Goal: Task Accomplishment & Management: Complete application form

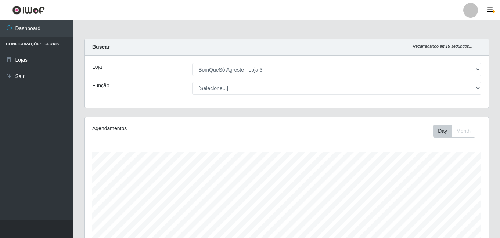
select select "215"
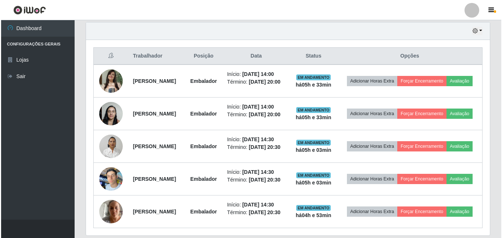
scroll to position [153, 404]
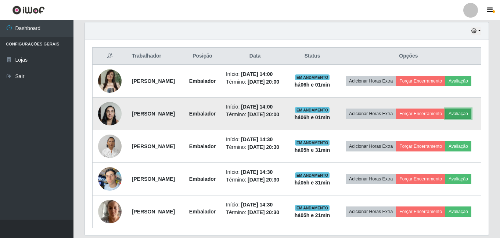
click at [445, 119] on button "Avaliação" at bounding box center [458, 114] width 26 height 10
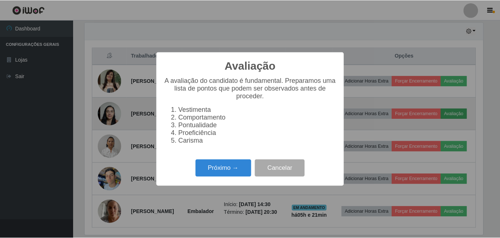
scroll to position [153, 400]
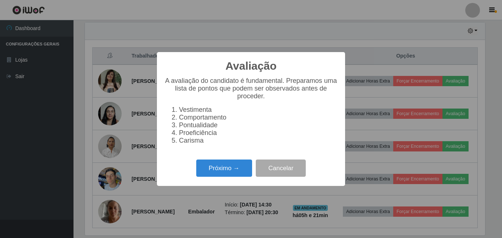
click at [438, 130] on div "Avaliação × A avaliação do candidato é fundamental. Preparamos uma lista de pon…" at bounding box center [251, 119] width 502 height 238
click at [491, 72] on div "Avaliação × A avaliação do candidato é fundamental. Preparamos uma lista de pon…" at bounding box center [251, 119] width 502 height 238
click at [42, 136] on div "Avaliação × A avaliação do candidato é fundamental. Preparamos uma lista de pon…" at bounding box center [251, 119] width 502 height 238
click at [283, 173] on button "Cancelar" at bounding box center [281, 168] width 50 height 17
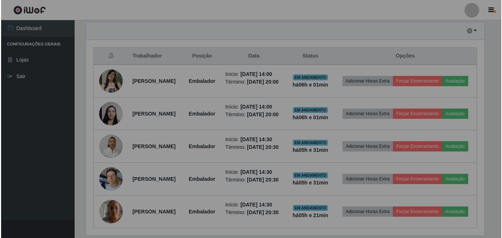
scroll to position [153, 404]
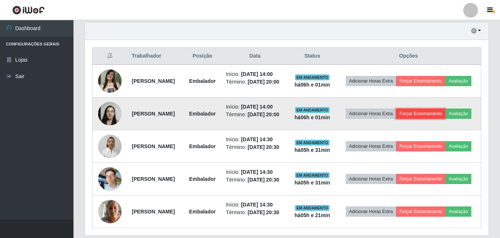
click at [445, 116] on button "Forçar Encerramento" at bounding box center [420, 114] width 49 height 10
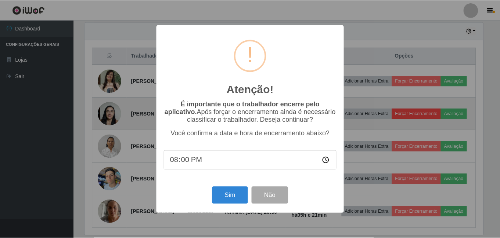
scroll to position [153, 400]
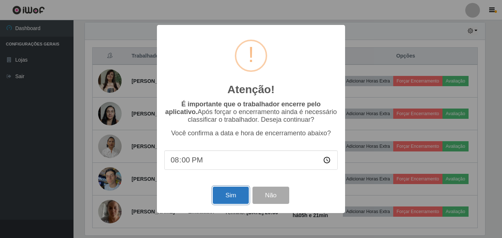
click at [236, 195] on button "Sim" at bounding box center [231, 195] width 36 height 17
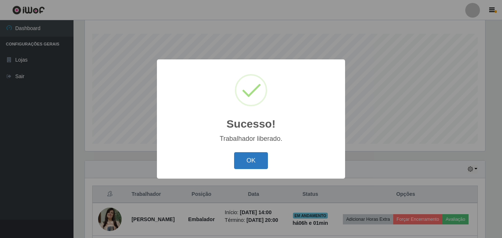
click at [254, 158] on button "OK" at bounding box center [251, 161] width 34 height 17
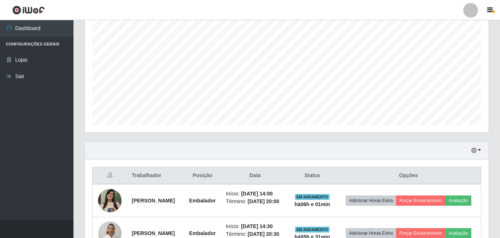
scroll to position [155, 0]
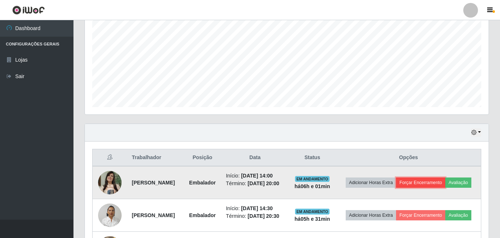
click at [444, 181] on button "Forçar Encerramento" at bounding box center [420, 183] width 49 height 10
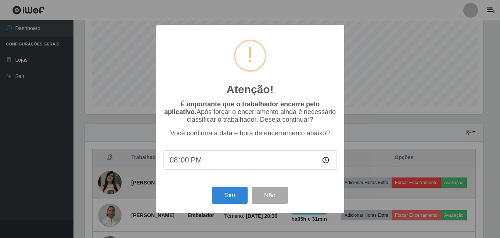
scroll to position [153, 400]
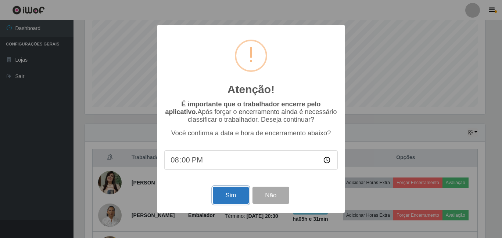
click at [230, 194] on button "Sim" at bounding box center [231, 195] width 36 height 17
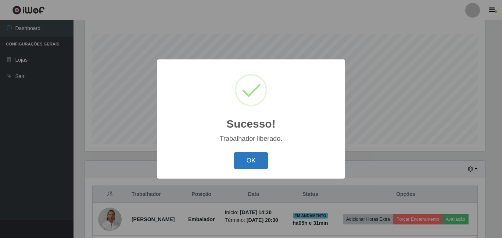
click at [253, 165] on button "OK" at bounding box center [251, 161] width 34 height 17
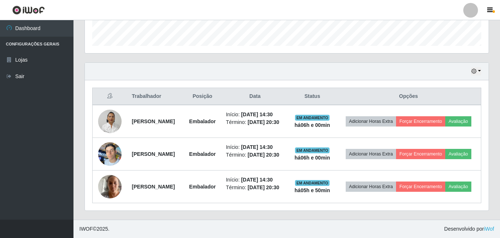
scroll to position [233, 0]
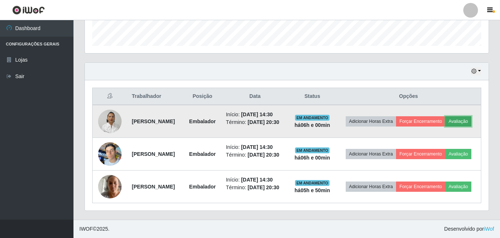
click at [445, 116] on button "Avaliação" at bounding box center [458, 121] width 26 height 10
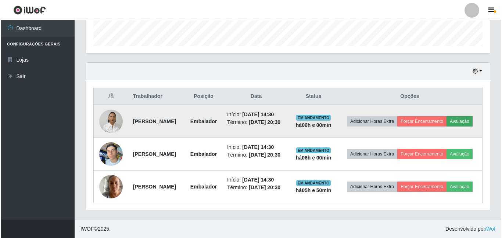
scroll to position [153, 400]
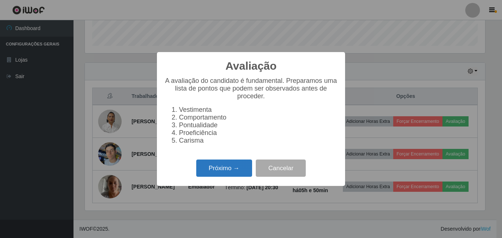
click at [241, 172] on button "Próximo →" at bounding box center [224, 168] width 56 height 17
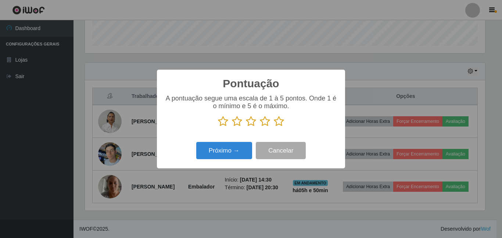
click at [281, 129] on div "A pontuação segue uma escala de 1 à 5 pontos. Onde 1 é o mínimo e 5 é o máximo." at bounding box center [250, 114] width 173 height 38
click at [286, 120] on p at bounding box center [250, 121] width 173 height 11
click at [276, 123] on icon at bounding box center [279, 121] width 10 height 11
click at [274, 127] on input "radio" at bounding box center [274, 127] width 0 height 0
click at [243, 142] on div "Próximo → Cancelar" at bounding box center [250, 150] width 173 height 21
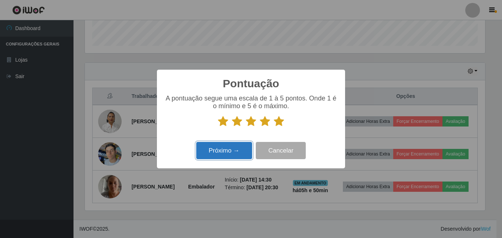
click at [217, 155] on button "Próximo →" at bounding box center [224, 150] width 56 height 17
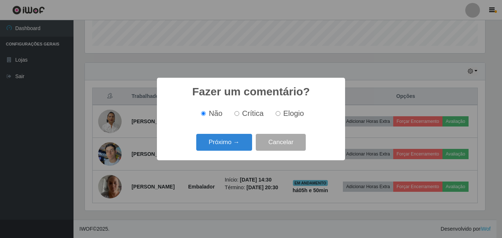
click at [295, 114] on span "Elogio" at bounding box center [293, 114] width 21 height 8
click at [280, 114] on input "Elogio" at bounding box center [278, 113] width 5 height 5
radio input "true"
click at [231, 141] on button "Próximo →" at bounding box center [224, 142] width 56 height 17
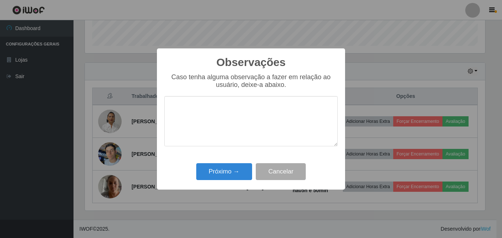
click at [220, 161] on div "Observações × Caso tenha alguma observação a fazer em relação ao usuário, deixe…" at bounding box center [251, 119] width 188 height 141
drag, startPoint x: 221, startPoint y: 167, endPoint x: 226, endPoint y: 167, distance: 4.8
click at [222, 167] on button "Próximo →" at bounding box center [224, 172] width 56 height 17
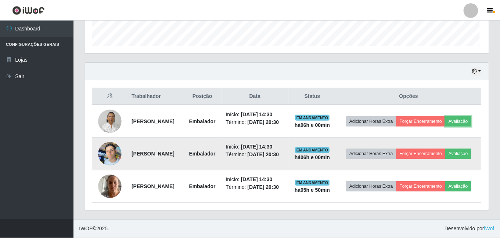
scroll to position [153, 404]
click at [414, 158] on td "Adicionar Horas Extra Forçar Encerramento Avaliação" at bounding box center [408, 154] width 145 height 33
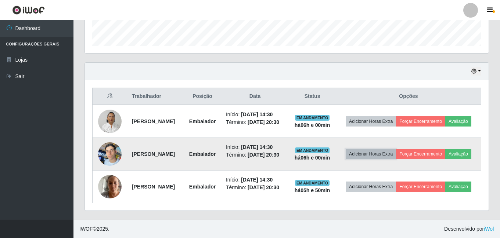
click at [396, 149] on button "Adicionar Horas Extra" at bounding box center [371, 154] width 50 height 10
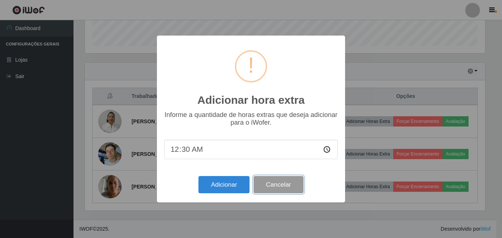
drag, startPoint x: 276, startPoint y: 185, endPoint x: 286, endPoint y: 185, distance: 9.9
click at [276, 185] on button "Cancelar" at bounding box center [279, 184] width 50 height 17
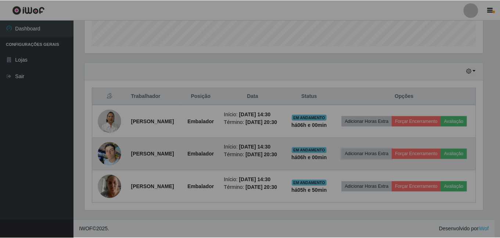
scroll to position [153, 404]
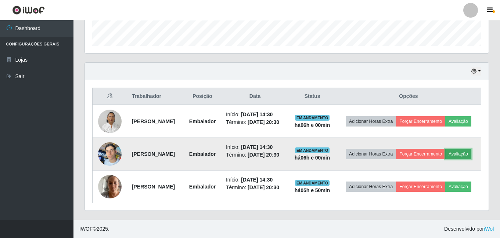
click at [445, 155] on button "Avaliação" at bounding box center [458, 154] width 26 height 10
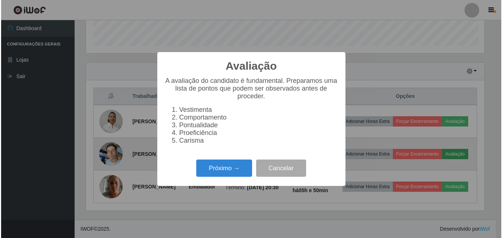
scroll to position [153, 400]
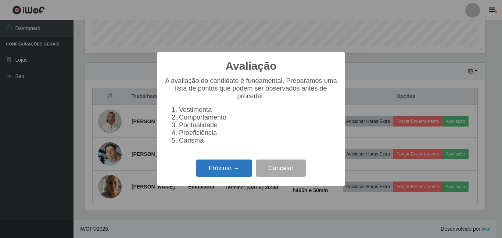
click at [248, 176] on button "Próximo →" at bounding box center [224, 168] width 56 height 17
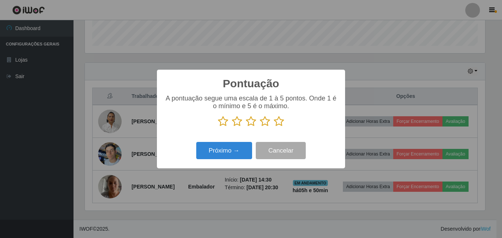
scroll to position [367333, 367085]
click at [283, 126] on icon at bounding box center [279, 121] width 10 height 11
click at [274, 127] on input "radio" at bounding box center [274, 127] width 0 height 0
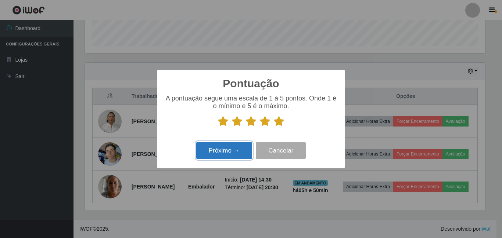
click at [233, 148] on button "Próximo →" at bounding box center [224, 150] width 56 height 17
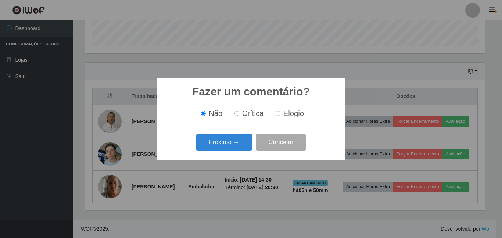
click at [299, 116] on span "Elogio" at bounding box center [293, 114] width 21 height 8
click at [280, 116] on input "Elogio" at bounding box center [278, 113] width 5 height 5
radio input "true"
click at [230, 148] on button "Próximo →" at bounding box center [224, 142] width 56 height 17
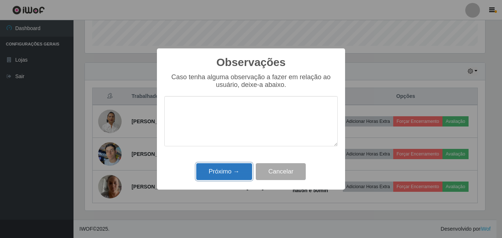
click at [226, 171] on button "Próximo →" at bounding box center [224, 172] width 56 height 17
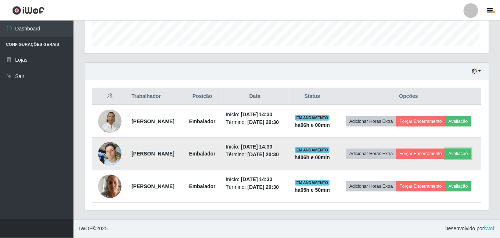
scroll to position [153, 404]
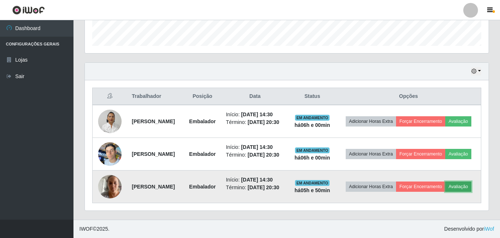
click at [445, 189] on button "Avaliação" at bounding box center [458, 187] width 26 height 10
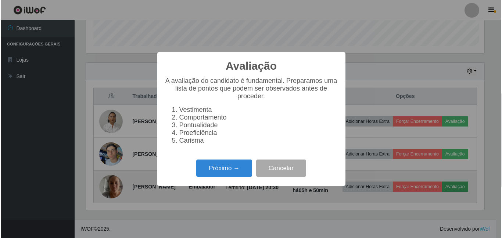
scroll to position [153, 400]
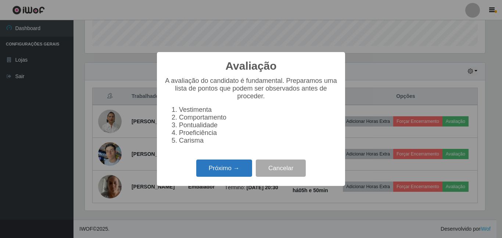
click at [229, 176] on button "Próximo →" at bounding box center [224, 168] width 56 height 17
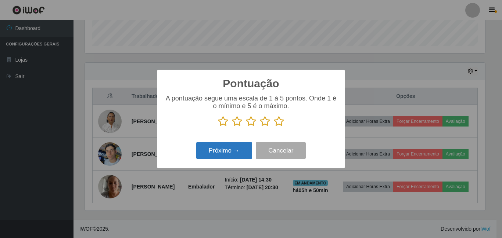
scroll to position [367333, 367085]
drag, startPoint x: 279, startPoint y: 123, endPoint x: 208, endPoint y: 140, distance: 73.4
click at [279, 123] on icon at bounding box center [279, 121] width 10 height 11
click at [274, 127] on input "radio" at bounding box center [274, 127] width 0 height 0
click at [207, 148] on button "Próximo →" at bounding box center [224, 150] width 56 height 17
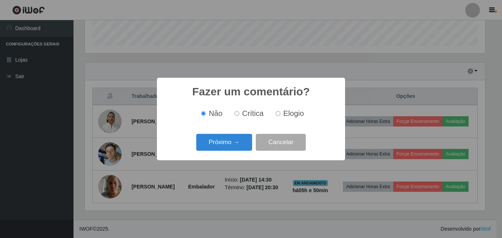
click at [281, 115] on label "Elogio" at bounding box center [288, 114] width 31 height 8
click at [280, 115] on input "Elogio" at bounding box center [278, 113] width 5 height 5
radio input "true"
click at [237, 140] on button "Próximo →" at bounding box center [224, 142] width 56 height 17
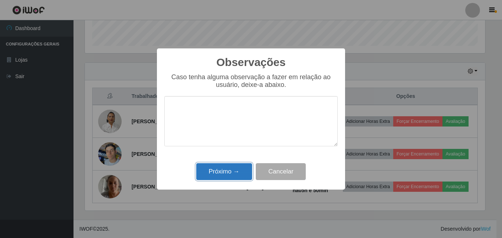
click at [226, 179] on button "Próximo →" at bounding box center [224, 172] width 56 height 17
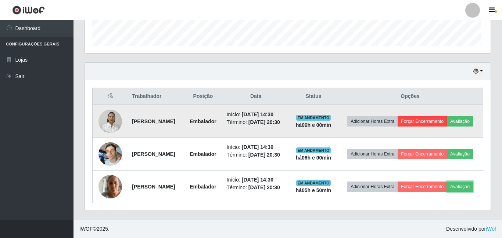
scroll to position [153, 404]
click at [443, 116] on button "Forçar Encerramento" at bounding box center [420, 121] width 49 height 10
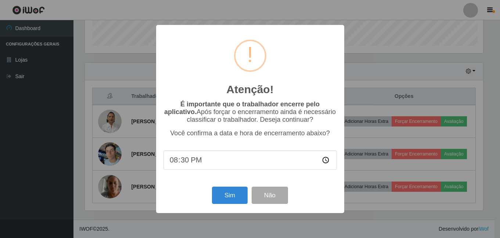
scroll to position [153, 400]
click at [227, 197] on button "Sim" at bounding box center [231, 195] width 36 height 17
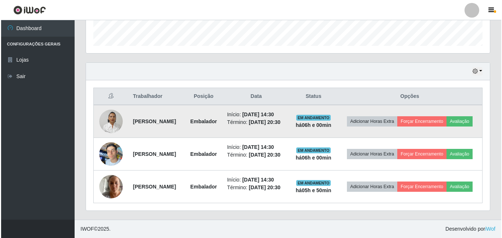
scroll to position [0, 0]
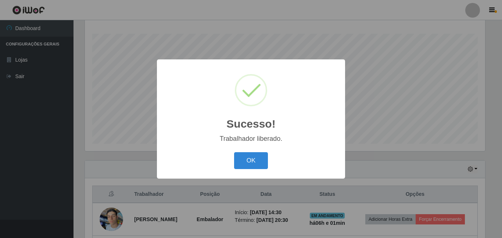
drag, startPoint x: 244, startPoint y: 168, endPoint x: 318, endPoint y: 186, distance: 75.6
click at [245, 168] on button "OK" at bounding box center [251, 161] width 34 height 17
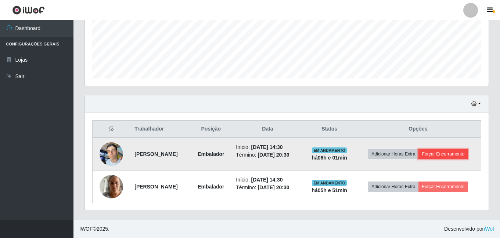
click at [447, 154] on button "Forçar Encerramento" at bounding box center [443, 154] width 49 height 10
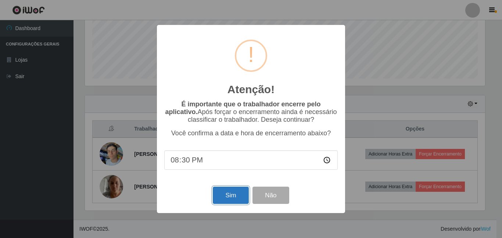
click at [230, 191] on button "Sim" at bounding box center [231, 195] width 36 height 17
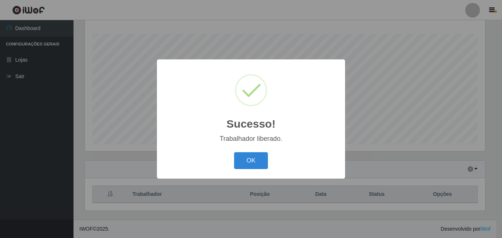
click at [243, 171] on div "OK Cancel" at bounding box center [250, 160] width 173 height 21
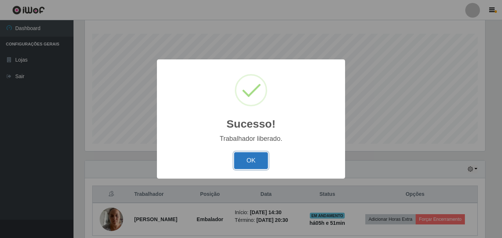
click at [262, 161] on button "OK" at bounding box center [251, 161] width 34 height 17
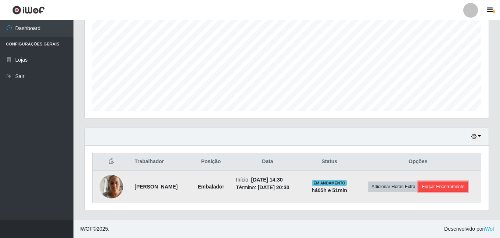
click at [455, 182] on button "Forçar Encerramento" at bounding box center [443, 187] width 49 height 10
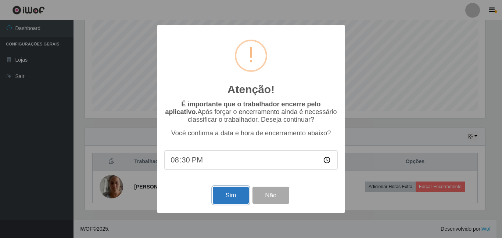
click at [221, 195] on button "Sim" at bounding box center [231, 195] width 36 height 17
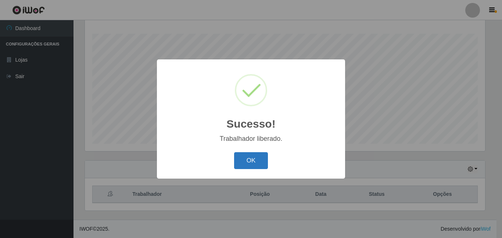
click at [251, 166] on button "OK" at bounding box center [251, 161] width 34 height 17
